Goal: Find specific page/section: Find specific page/section

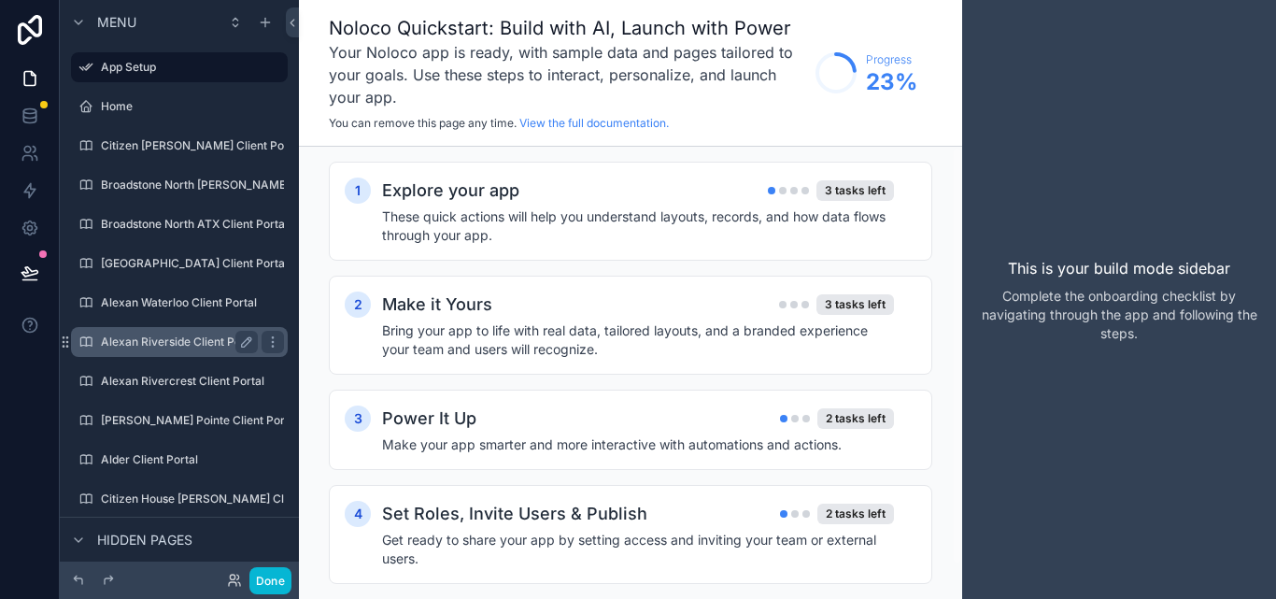
click at [165, 346] on label "Alexan Riverside Client Portal" at bounding box center [180, 341] width 158 height 15
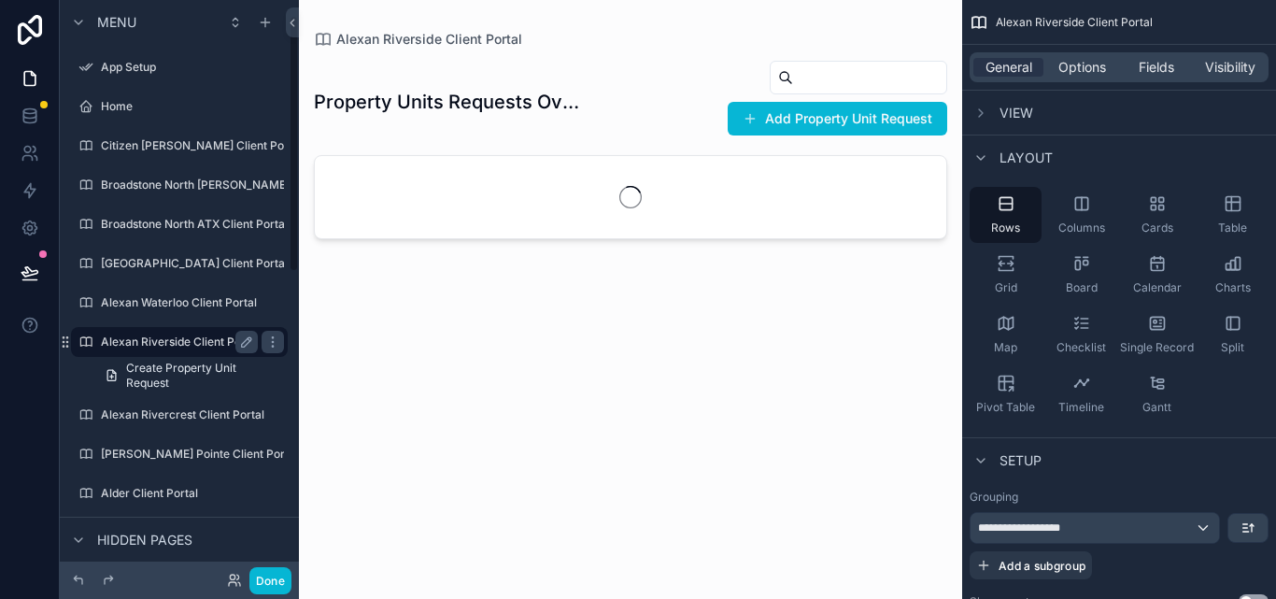
scroll to position [34, 0]
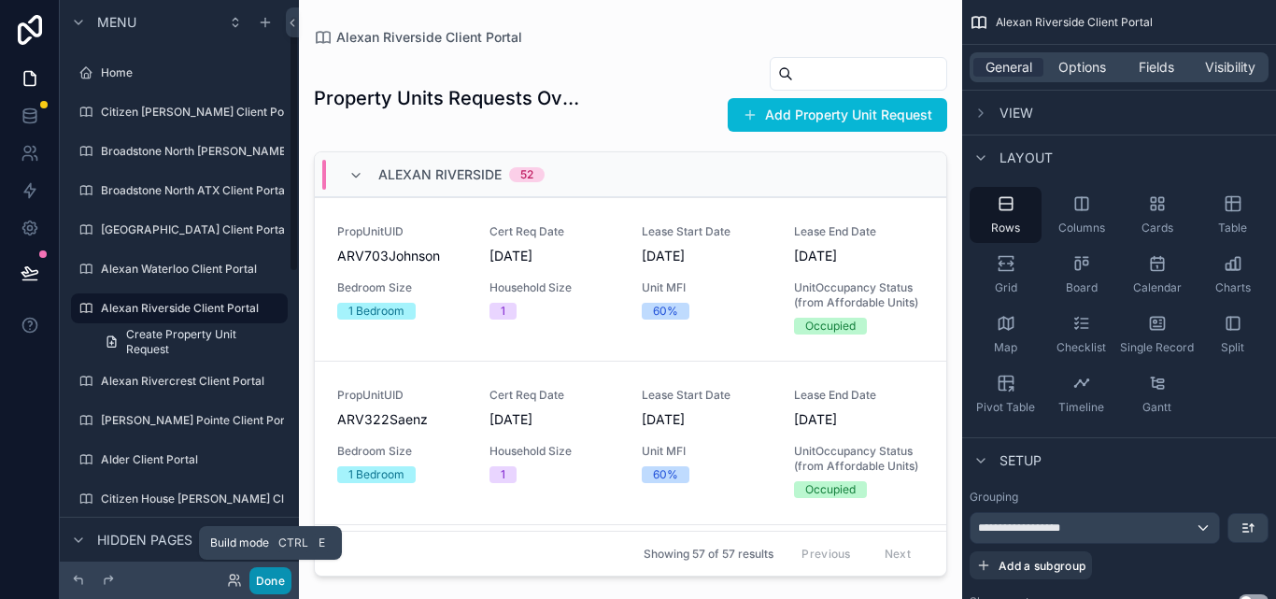
click at [271, 580] on button "Done" at bounding box center [270, 580] width 42 height 27
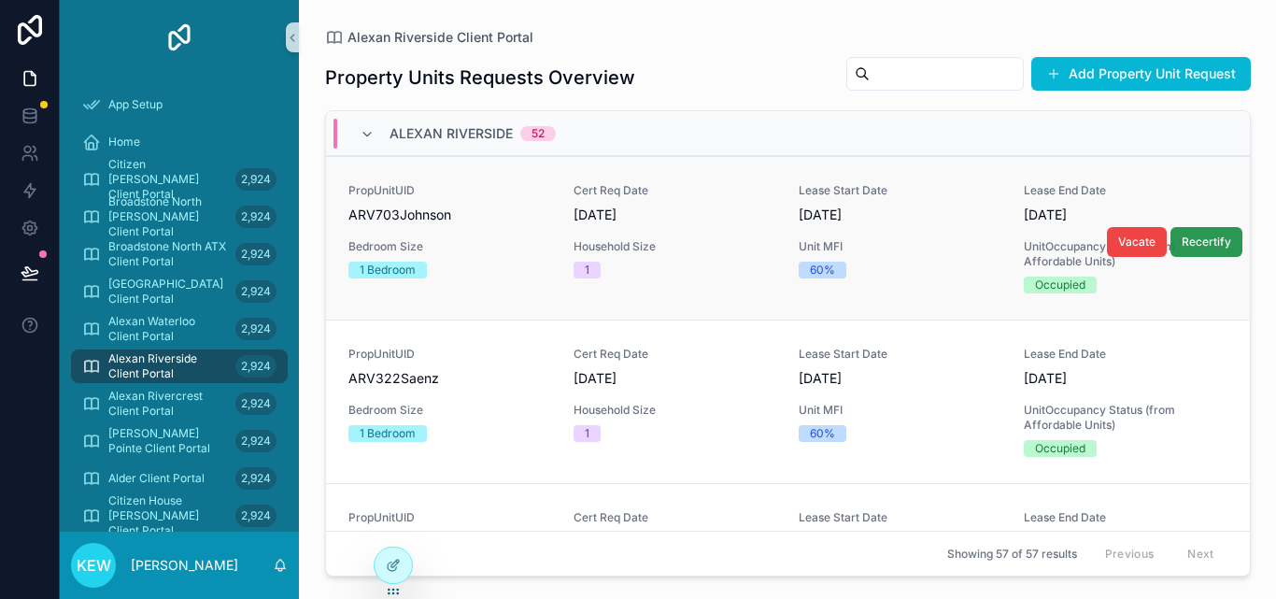
click at [1194, 249] on button "Recertify" at bounding box center [1207, 242] width 72 height 30
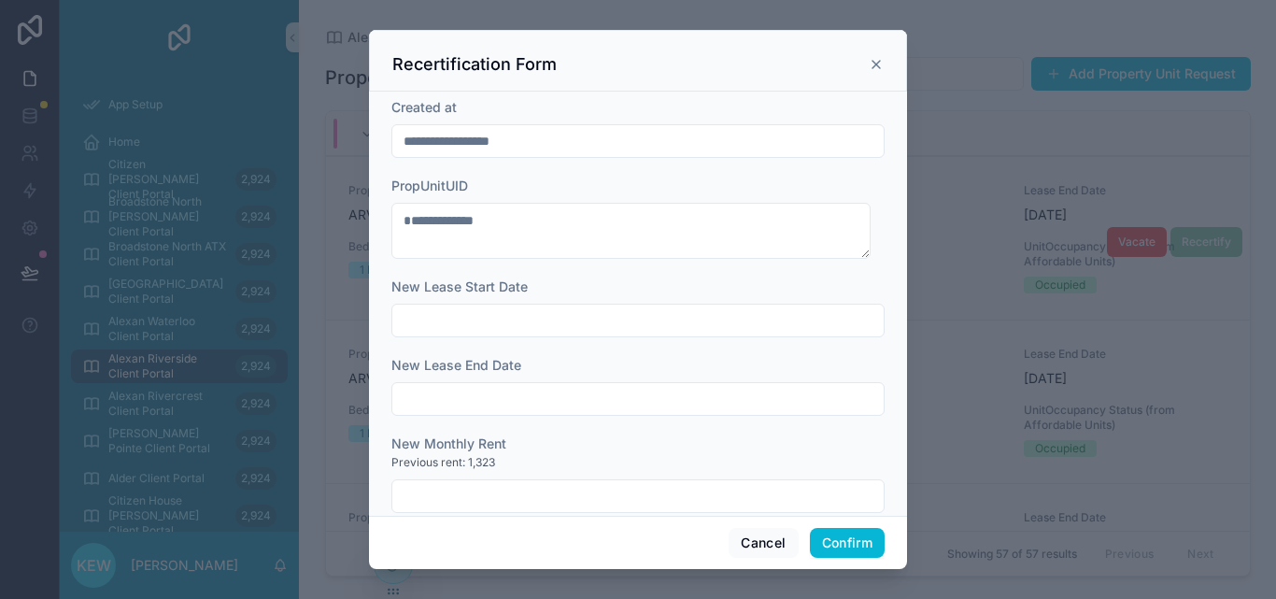
scroll to position [0, 0]
click at [763, 546] on button "Cancel" at bounding box center [763, 543] width 69 height 30
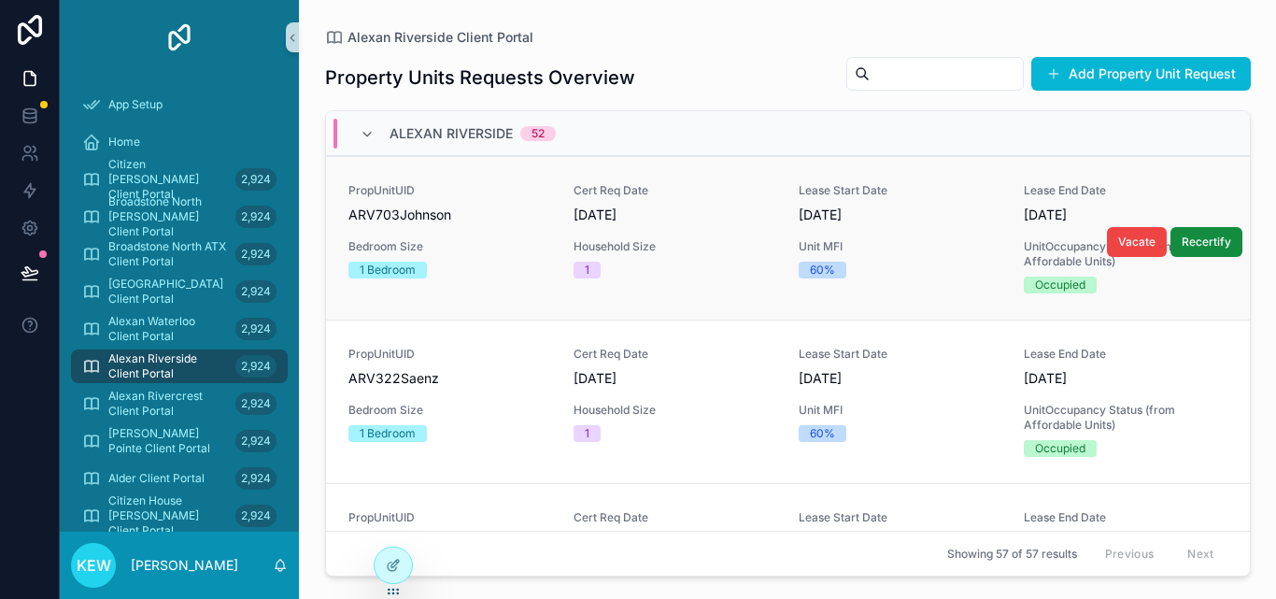
click at [417, 208] on span "ARV703Johnson" at bounding box center [449, 215] width 203 height 19
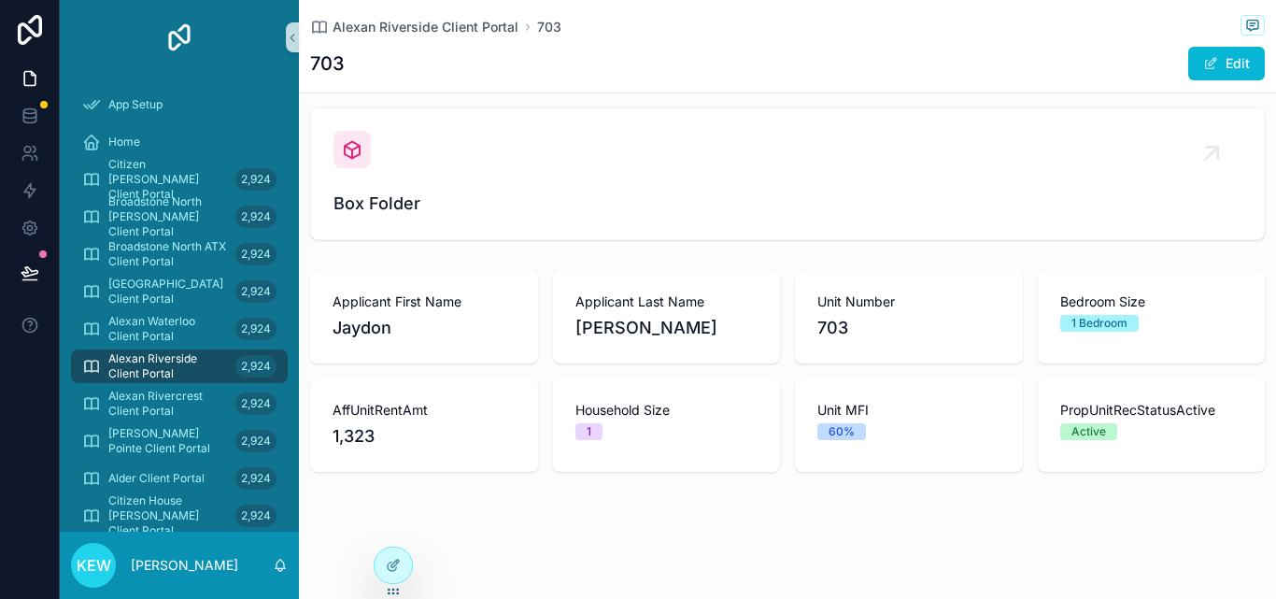
scroll to position [110, 0]
click at [417, 427] on span "1,323" at bounding box center [424, 436] width 183 height 26
click at [688, 421] on div "Household Size 1" at bounding box center [667, 420] width 183 height 39
click at [881, 438] on div "60%" at bounding box center [908, 431] width 183 height 17
click at [1117, 430] on div "Active" at bounding box center [1151, 431] width 183 height 17
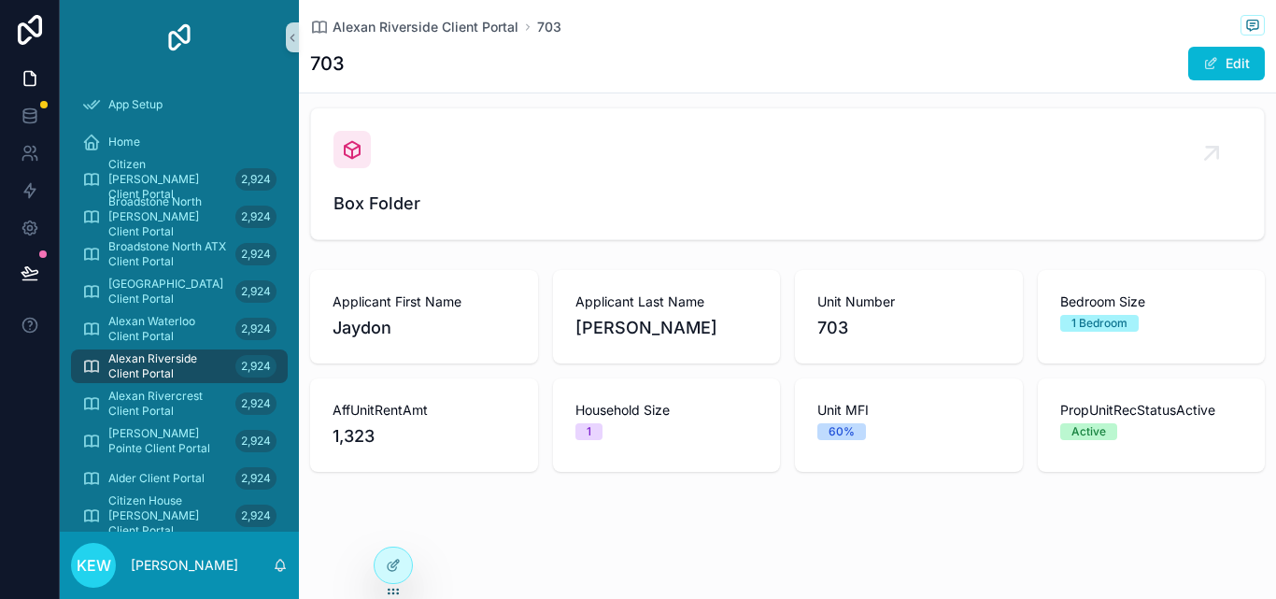
click at [1104, 327] on div "1 Bedroom" at bounding box center [1100, 323] width 56 height 17
click at [881, 329] on span "703" at bounding box center [908, 328] width 183 height 26
click at [620, 326] on span "[PERSON_NAME]" at bounding box center [667, 328] width 183 height 26
click at [419, 324] on span "Jaydon" at bounding box center [424, 328] width 183 height 26
click at [434, 452] on div "AffUnitRentAmt 1,323" at bounding box center [424, 424] width 228 height 93
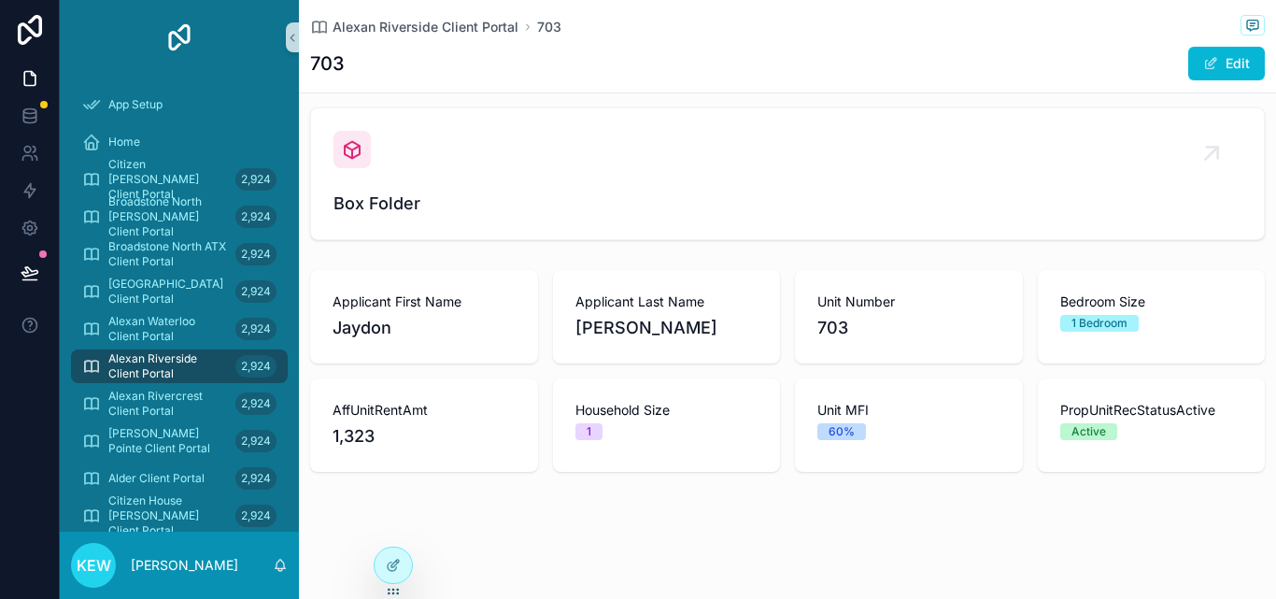
click at [675, 434] on div "1" at bounding box center [667, 431] width 183 height 17
click at [1024, 416] on div "Applicant First Name [PERSON_NAME] Applicant Last Name [PERSON_NAME] Unit Numbe…" at bounding box center [787, 371] width 955 height 202
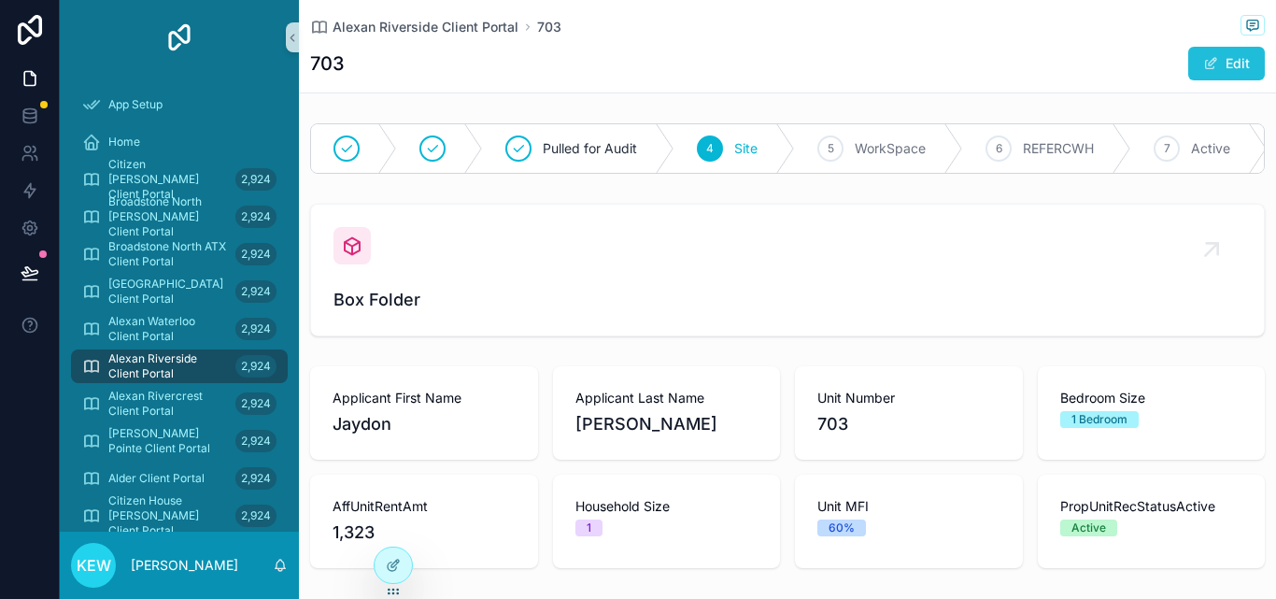
click at [1197, 71] on button "Edit" at bounding box center [1226, 64] width 77 height 34
click at [1195, 64] on span "scrollable content" at bounding box center [1202, 63] width 15 height 15
click at [168, 368] on span "Alexan Riverside Client Portal" at bounding box center [168, 366] width 120 height 30
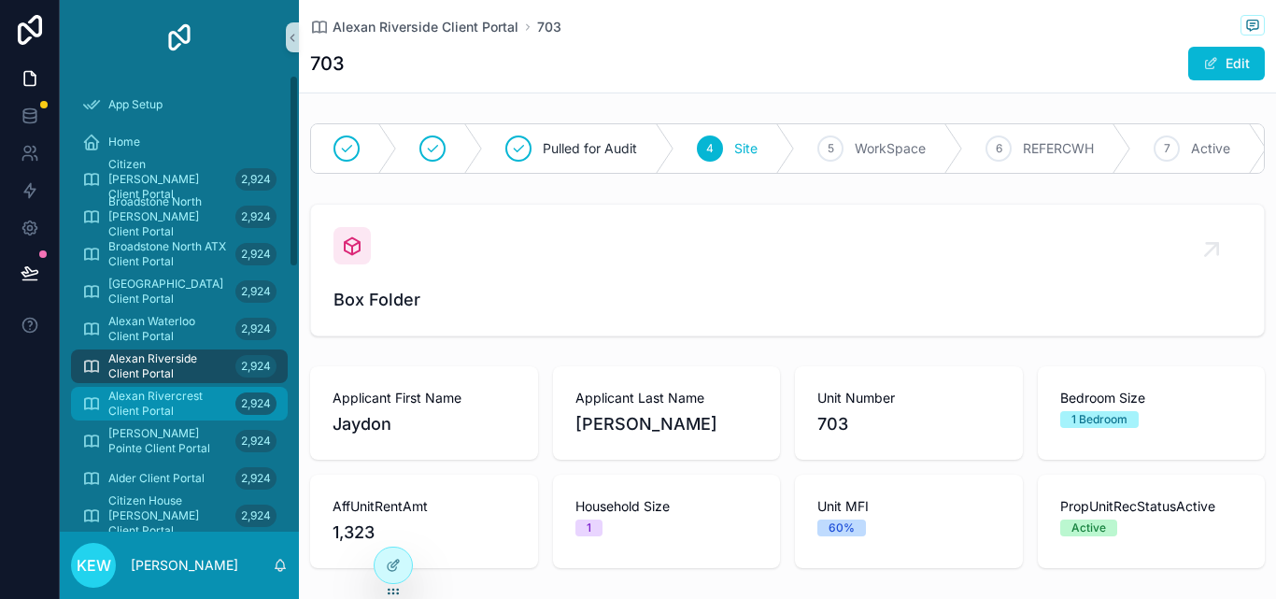
click at [154, 399] on span "Alexan Rivercrest Client Portal" at bounding box center [168, 404] width 120 height 30
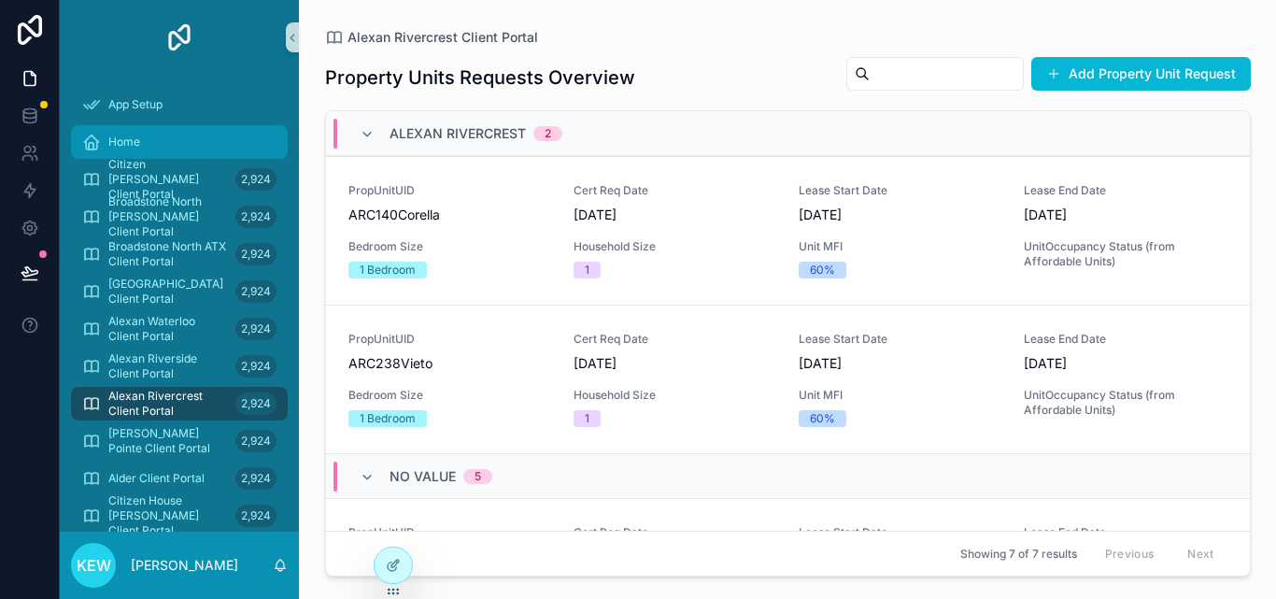
click at [131, 150] on div "Home" at bounding box center [179, 142] width 194 height 30
